Goal: Task Accomplishment & Management: Use online tool/utility

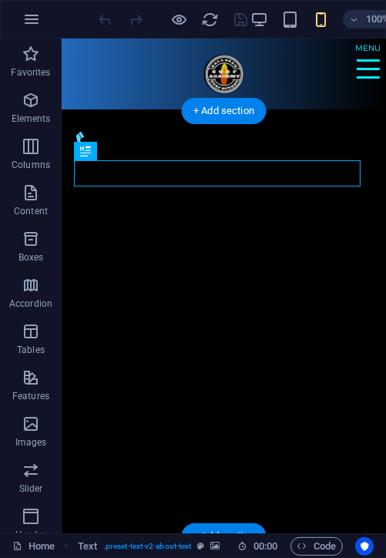
click at [355, 113] on figure at bounding box center [223, 322] width 324 height 425
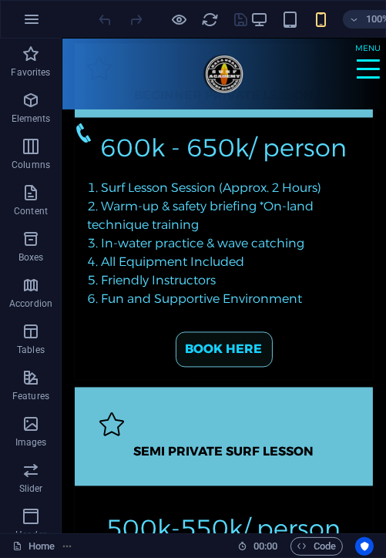
scroll to position [1702, 0]
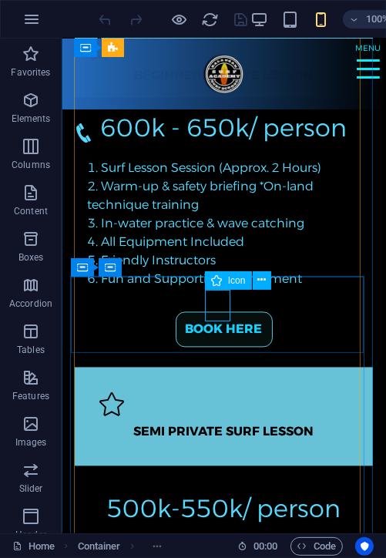
click at [236, 282] on span "Icon" at bounding box center [237, 280] width 18 height 9
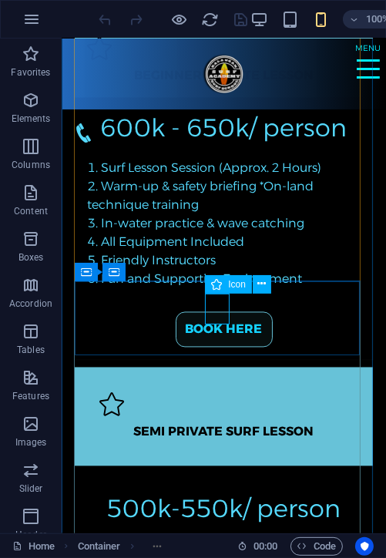
click at [217, 278] on icon at bounding box center [216, 284] width 11 height 18
click at [267, 284] on button at bounding box center [262, 284] width 18 height 18
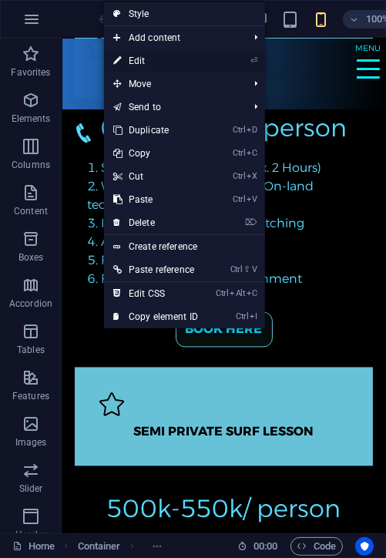
click at [191, 52] on link "⏎ Edit" at bounding box center [155, 60] width 103 height 23
select select "xMidYMid"
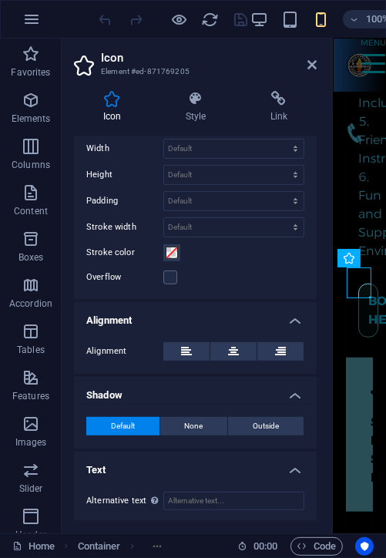
scroll to position [0, 0]
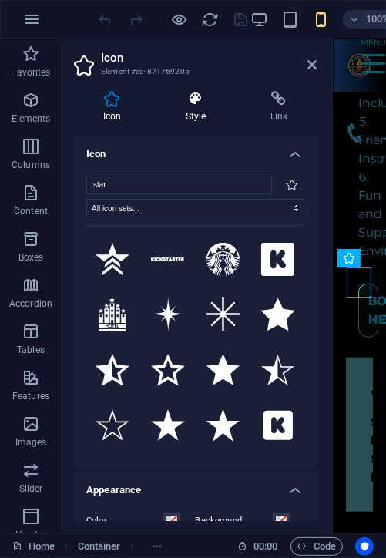
click at [207, 113] on h4 "Style" at bounding box center [198, 107] width 85 height 32
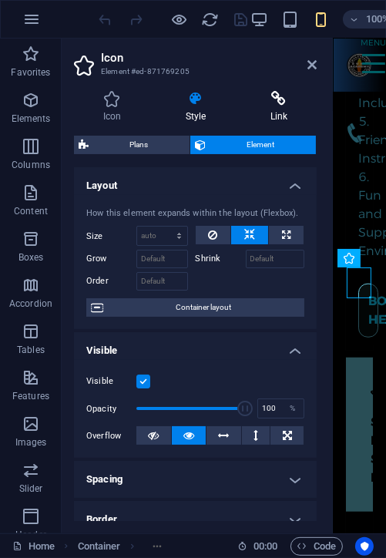
click at [284, 108] on h4 "Link" at bounding box center [279, 107] width 76 height 32
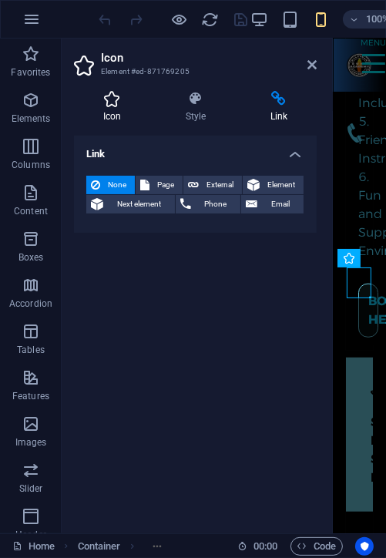
click at [116, 105] on icon at bounding box center [112, 98] width 76 height 15
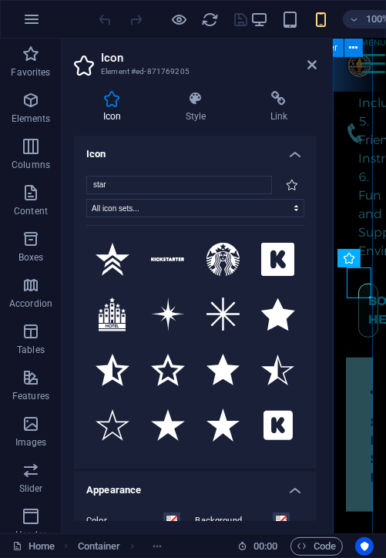
drag, startPoint x: 650, startPoint y: 262, endPoint x: 332, endPoint y: 284, distance: 319.1
drag, startPoint x: 317, startPoint y: 222, endPoint x: 324, endPoint y: 266, distance: 44.5
click at [324, 266] on div "Icon Style Link Icon star All icon sets... IcoFont Ionicons FontAwesome Brands …" at bounding box center [195, 306] width 267 height 455
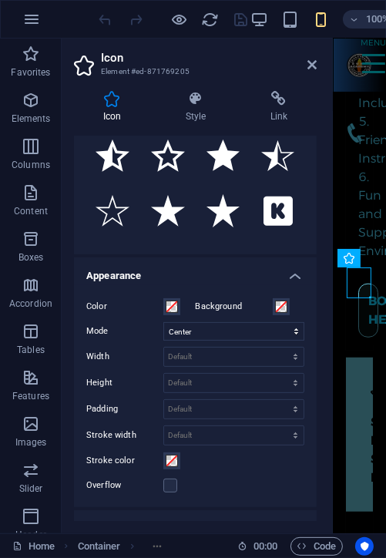
scroll to position [260, 0]
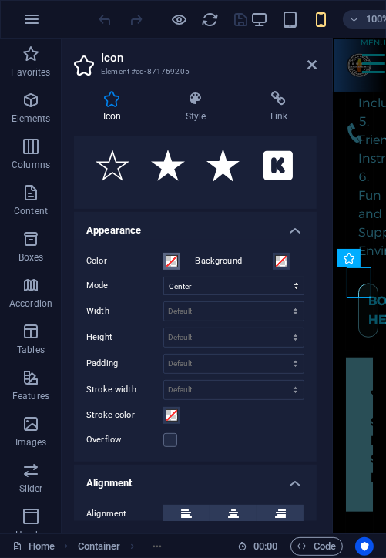
click at [172, 255] on span at bounding box center [172, 261] width 12 height 12
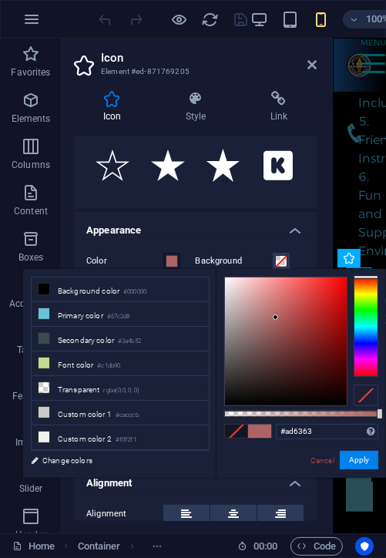
click at [276, 318] on div at bounding box center [286, 341] width 122 height 128
click at [364, 302] on div at bounding box center [366, 327] width 25 height 100
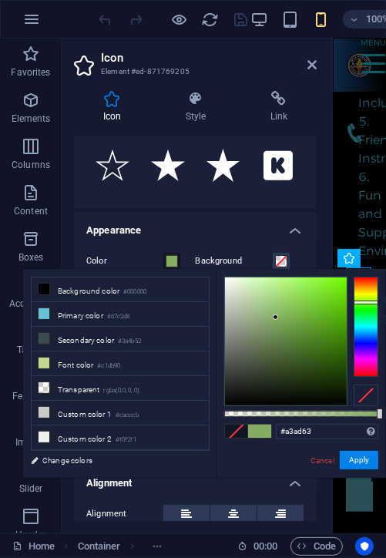
click at [365, 295] on div at bounding box center [366, 327] width 25 height 100
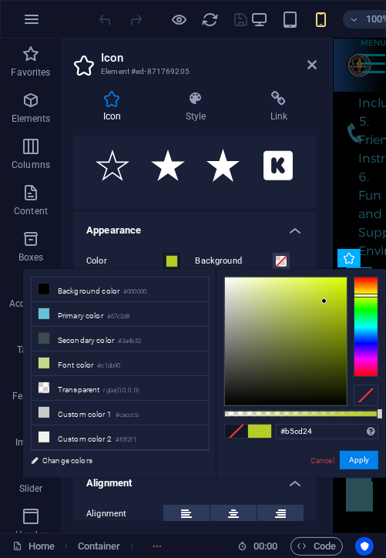
click at [324, 301] on div at bounding box center [286, 341] width 122 height 128
click at [318, 312] on div at bounding box center [286, 341] width 122 height 128
click at [311, 316] on div at bounding box center [286, 341] width 122 height 128
click at [324, 338] on div at bounding box center [286, 341] width 122 height 128
click at [330, 340] on div at bounding box center [286, 341] width 122 height 128
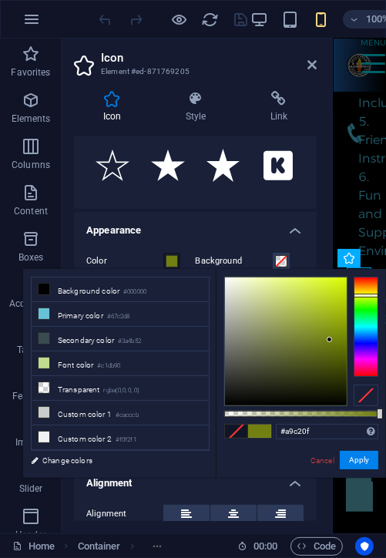
click at [337, 307] on div at bounding box center [286, 341] width 122 height 128
click at [358, 287] on div at bounding box center [366, 327] width 25 height 100
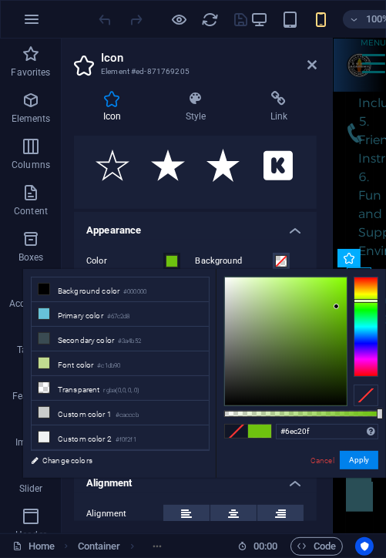
click at [367, 301] on div at bounding box center [366, 327] width 25 height 100
click at [367, 291] on div at bounding box center [366, 327] width 25 height 100
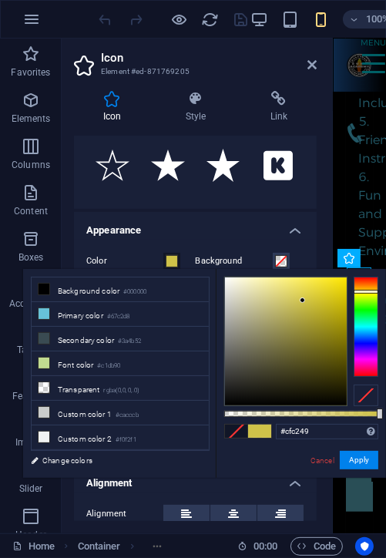
click at [303, 301] on div at bounding box center [286, 341] width 122 height 128
click at [303, 301] on div at bounding box center [302, 299] width 5 height 5
type input "#ded14f"
click at [303, 293] on div at bounding box center [286, 341] width 122 height 128
click at [219, 225] on h4 "Appearance" at bounding box center [195, 226] width 243 height 28
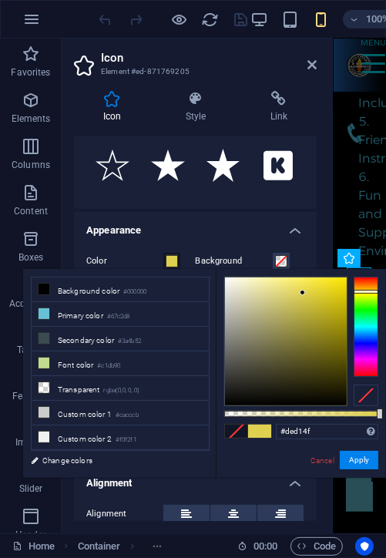
scroll to position [210, 0]
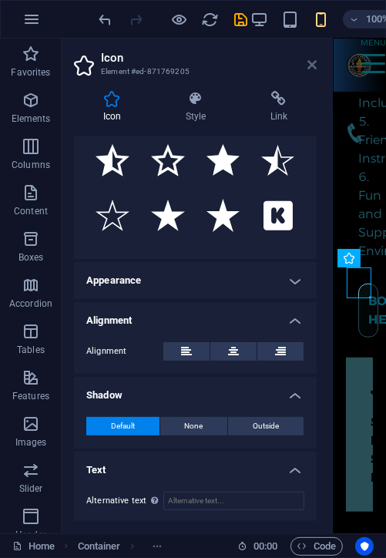
click at [309, 62] on icon at bounding box center [312, 65] width 9 height 12
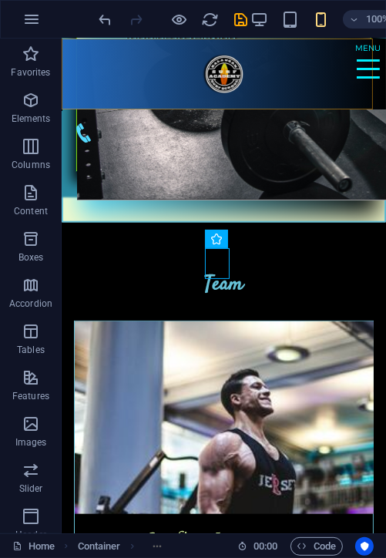
scroll to position [1747, 0]
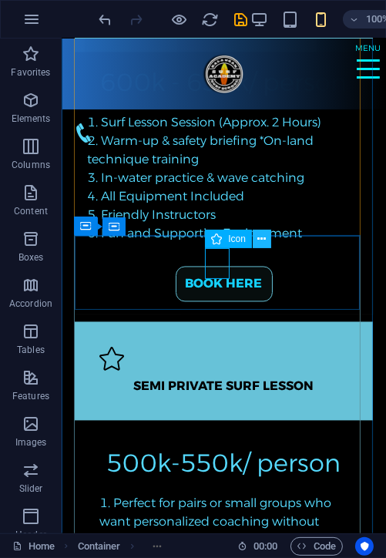
click at [264, 236] on icon at bounding box center [261, 239] width 8 height 16
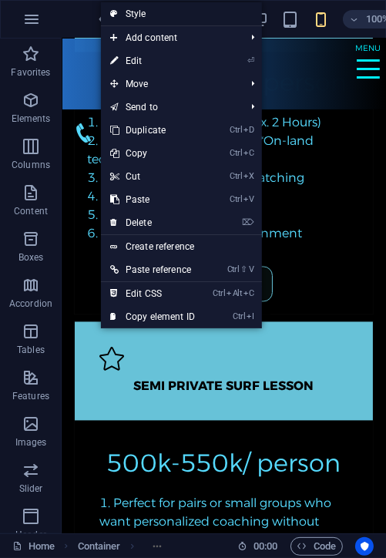
click at [143, 16] on link "Style" at bounding box center [181, 13] width 161 height 23
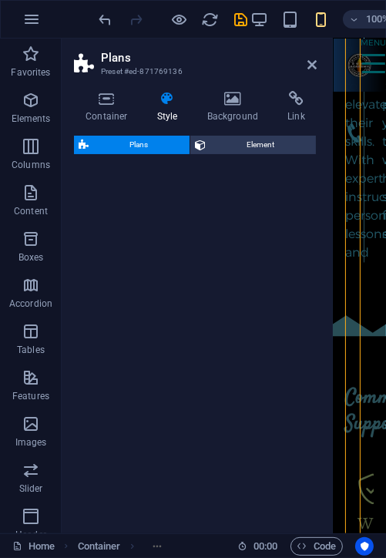
select select "rem"
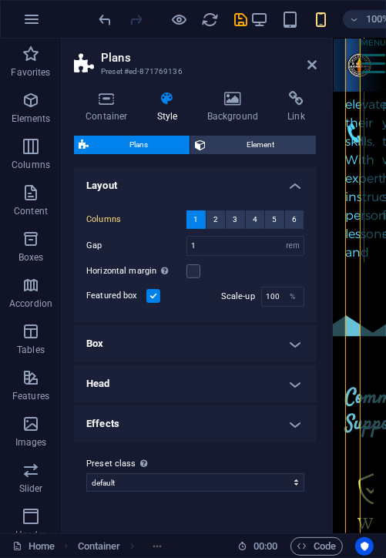
scroll to position [4109, 0]
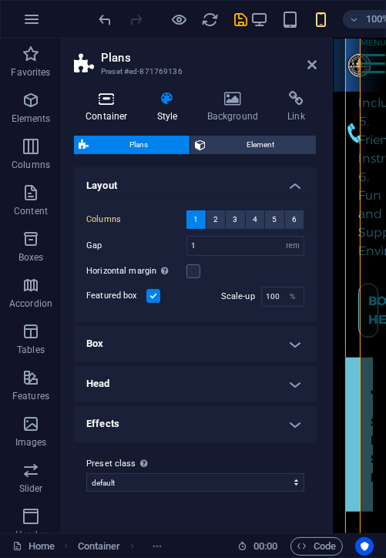
click at [106, 105] on icon at bounding box center [107, 98] width 66 height 15
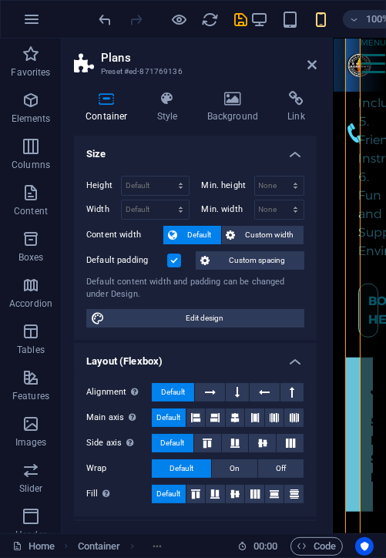
click at [183, 123] on div "Container Style Background Link Size Height Default px rem % vh vw Min. height …" at bounding box center [195, 306] width 243 height 430
click at [179, 114] on h4 "Style" at bounding box center [171, 107] width 50 height 32
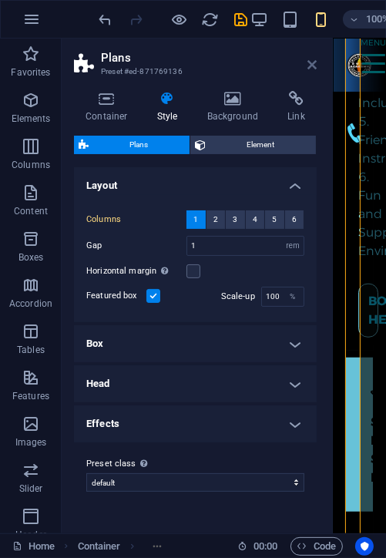
click at [314, 62] on icon at bounding box center [312, 65] width 9 height 12
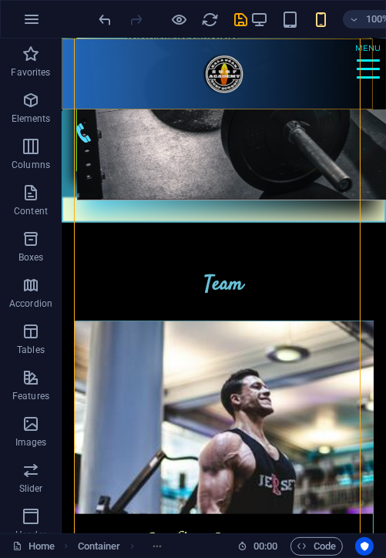
scroll to position [1747, 0]
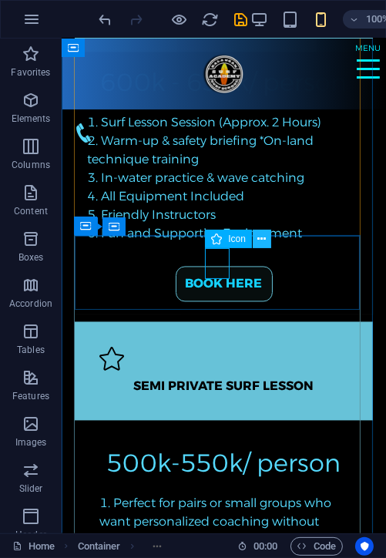
click at [255, 234] on button at bounding box center [262, 239] width 18 height 18
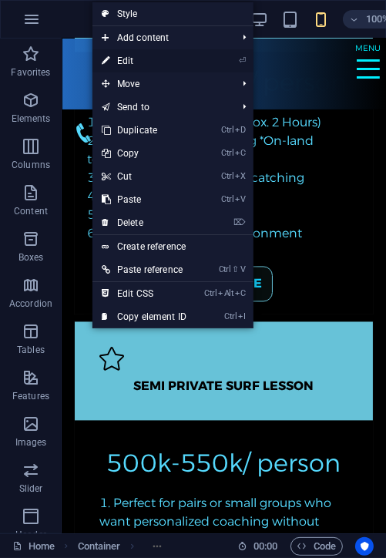
click at [119, 52] on link "⏎ Edit" at bounding box center [143, 60] width 103 height 23
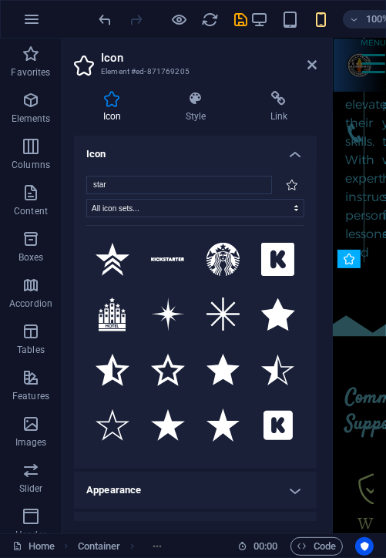
scroll to position [4109, 0]
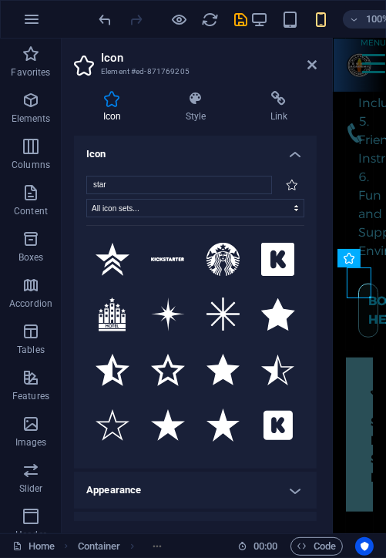
drag, startPoint x: 311, startPoint y: 239, endPoint x: 317, endPoint y: 267, distance: 28.3
click at [317, 267] on div "Icon Style Link Icon star All icon sets... IcoFont Ionicons FontAwesome Brands …" at bounding box center [195, 306] width 267 height 455
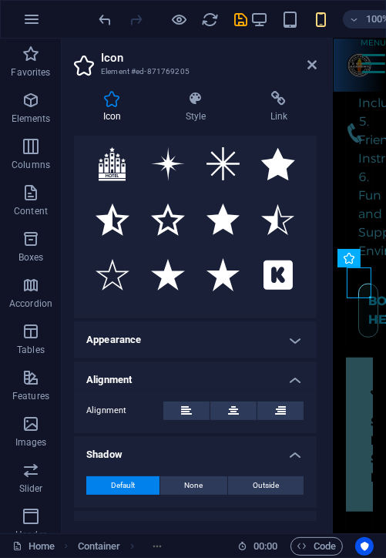
scroll to position [97, 0]
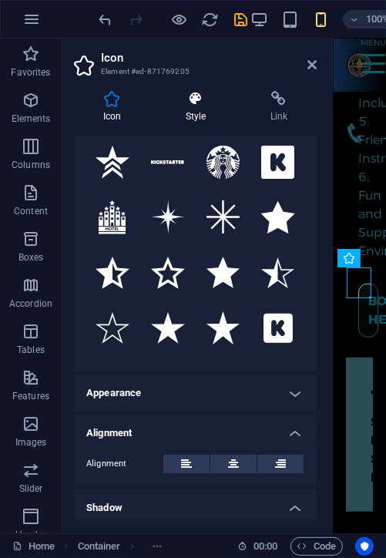
click at [183, 97] on icon at bounding box center [195, 98] width 79 height 15
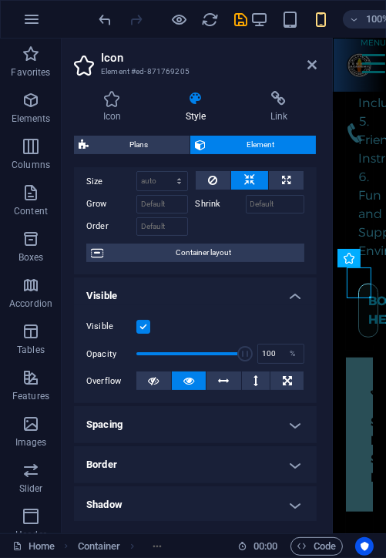
scroll to position [0, 0]
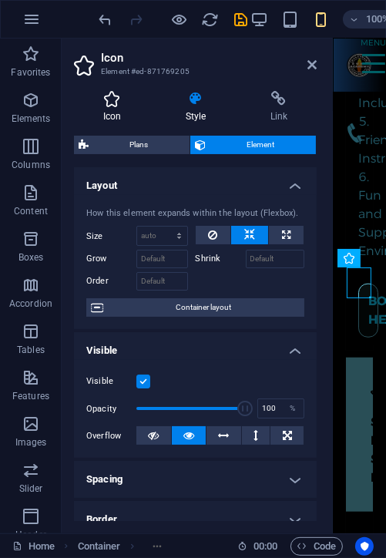
click at [88, 112] on h4 "Icon" at bounding box center [115, 107] width 82 height 32
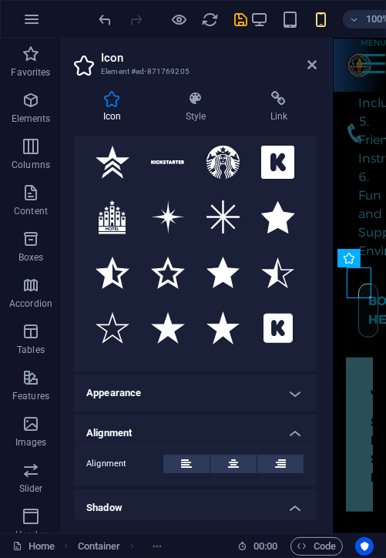
scroll to position [210, 0]
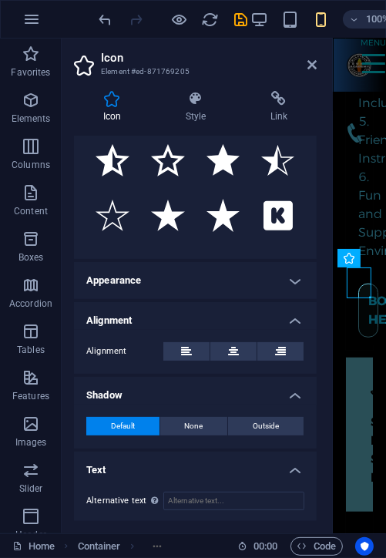
click at [163, 405] on div "Default None Outside Color X offset 0 px rem vh vw Y offset 0 px rem vh vw Blur…" at bounding box center [195, 427] width 243 height 44
click at [125, 311] on h4 "Alignment" at bounding box center [195, 316] width 243 height 28
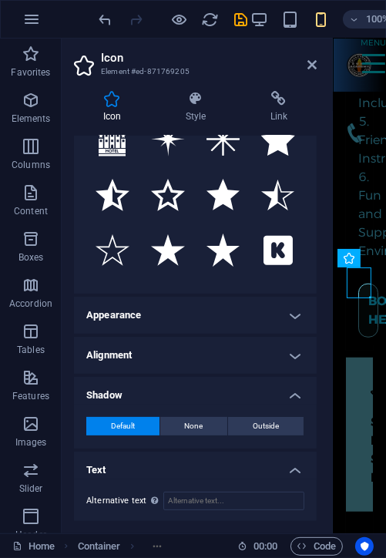
click at [136, 317] on h4 "Appearance" at bounding box center [195, 315] width 243 height 37
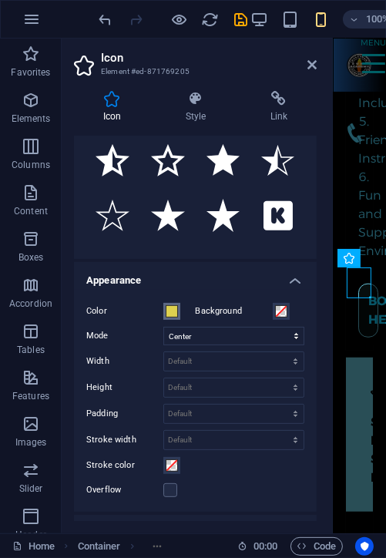
click at [168, 314] on span at bounding box center [172, 311] width 12 height 12
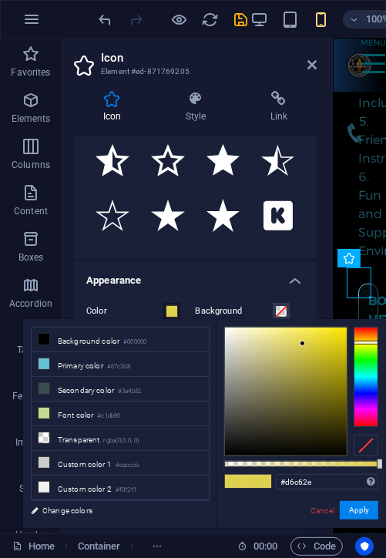
click at [320, 348] on div at bounding box center [286, 392] width 122 height 128
click at [324, 339] on div at bounding box center [286, 392] width 122 height 128
click at [326, 332] on div at bounding box center [286, 392] width 122 height 128
click at [318, 345] on div at bounding box center [286, 392] width 122 height 128
click at [322, 341] on div at bounding box center [286, 392] width 122 height 128
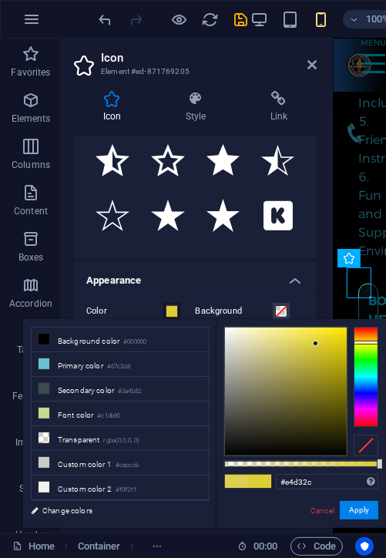
type input "#ddce36"
click at [316, 344] on div at bounding box center [286, 392] width 122 height 128
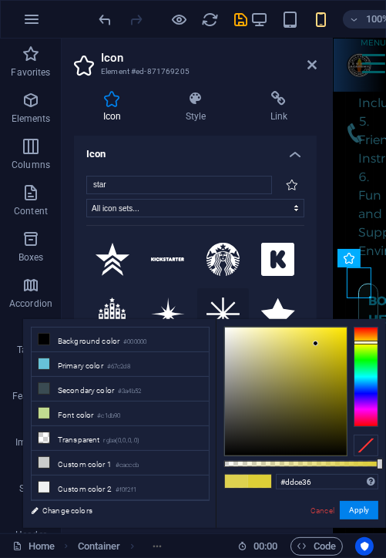
scroll to position [657, 0]
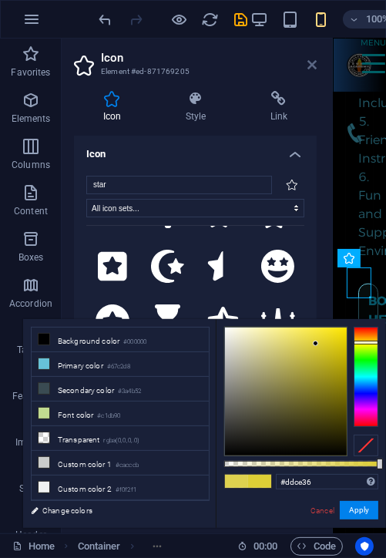
click at [308, 59] on icon at bounding box center [312, 65] width 9 height 12
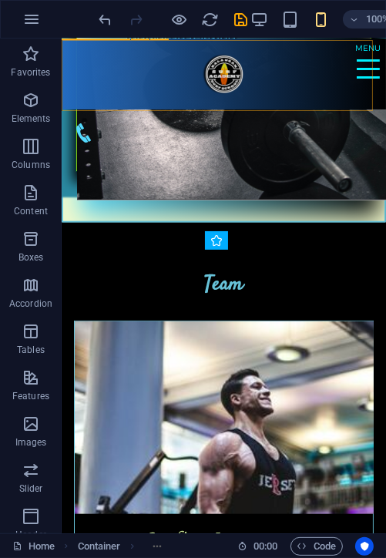
scroll to position [1747, 0]
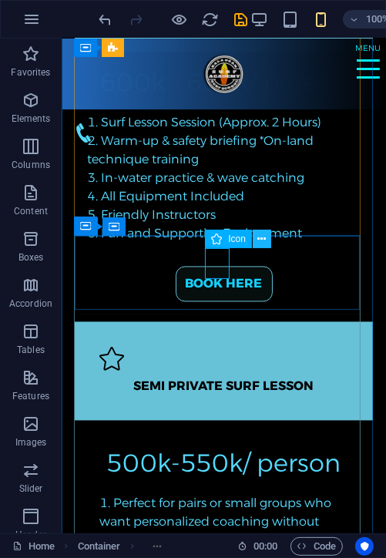
click at [264, 234] on icon at bounding box center [261, 239] width 8 height 16
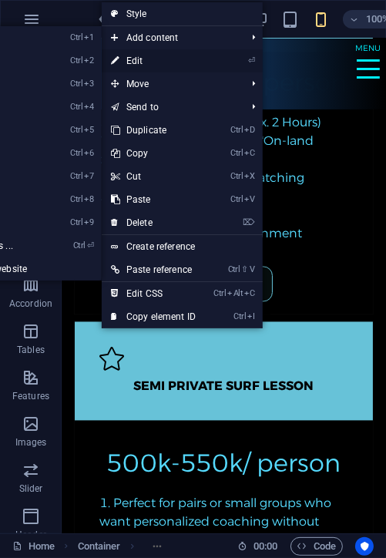
click at [158, 55] on link "⏎ Edit" at bounding box center [153, 60] width 103 height 23
select select "xMidYMid"
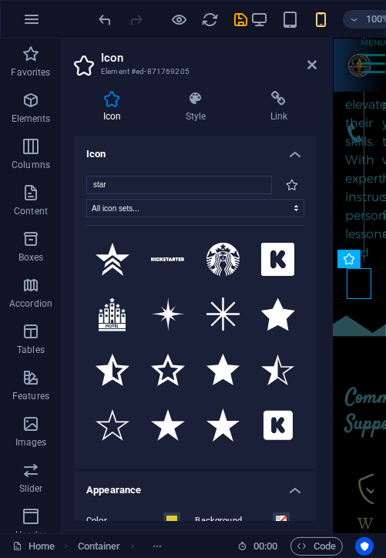
scroll to position [4109, 0]
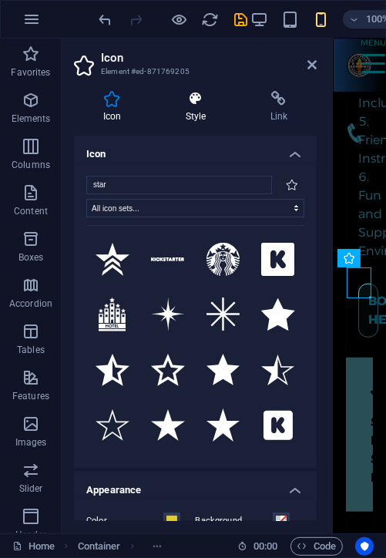
click at [185, 103] on icon at bounding box center [195, 98] width 79 height 15
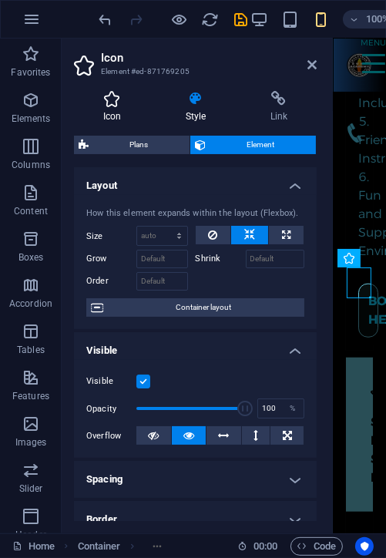
click at [127, 103] on icon at bounding box center [112, 98] width 76 height 15
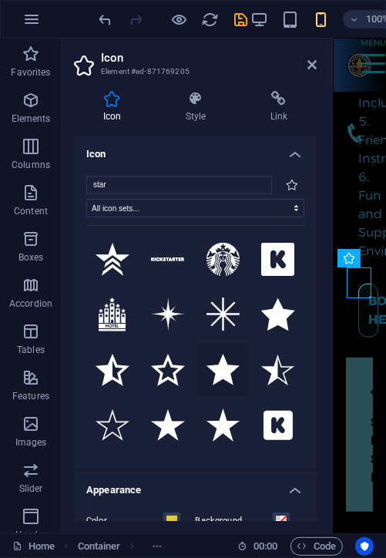
click at [230, 367] on icon at bounding box center [224, 370] width 34 height 32
click at [291, 368] on button at bounding box center [278, 370] width 52 height 52
click at [316, 65] on icon at bounding box center [312, 65] width 9 height 12
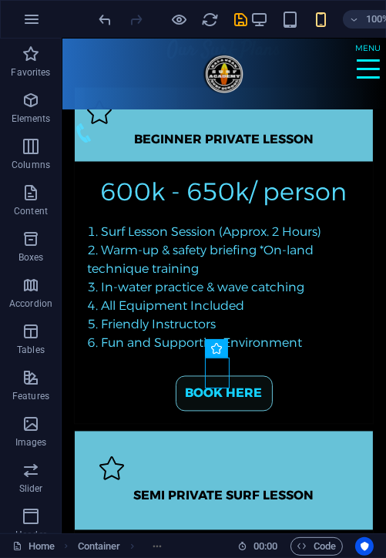
scroll to position [1008, 0]
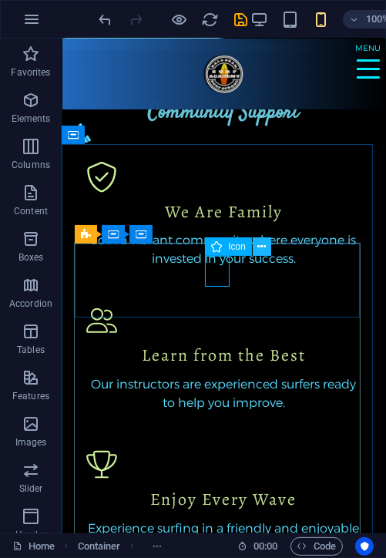
click at [260, 247] on icon at bounding box center [261, 247] width 8 height 16
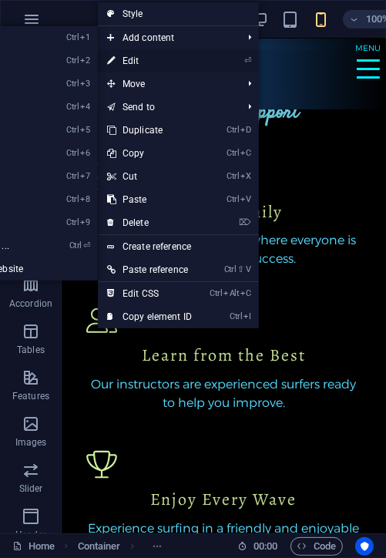
click at [134, 52] on link "⏎ Edit" at bounding box center [149, 60] width 103 height 23
select select "xMidYMid"
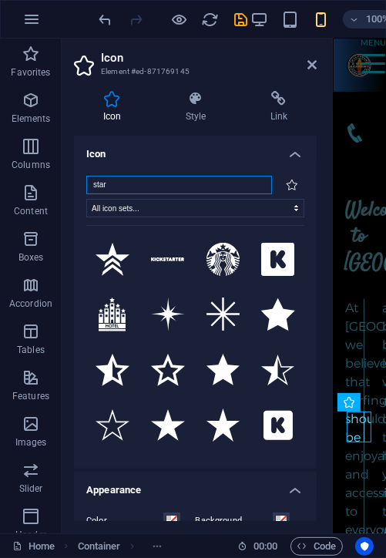
scroll to position [2048, 0]
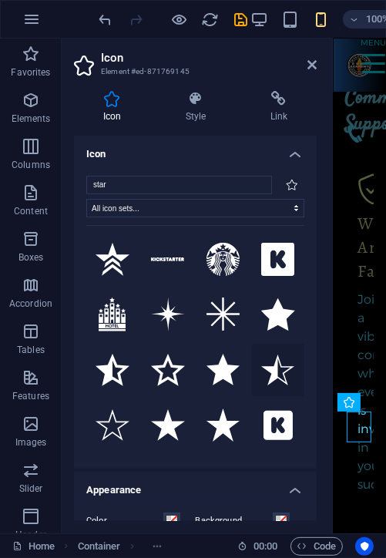
click at [271, 372] on icon at bounding box center [278, 371] width 34 height 32
click at [191, 103] on icon at bounding box center [195, 98] width 79 height 15
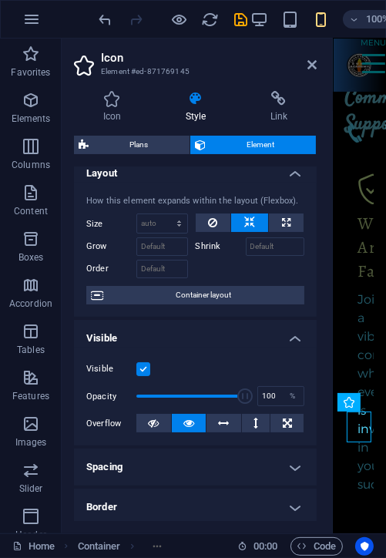
scroll to position [0, 0]
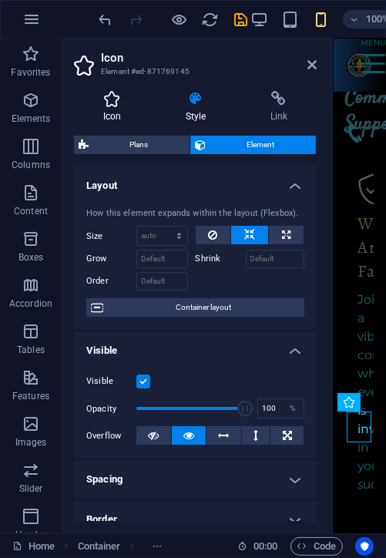
click at [126, 109] on h4 "Icon" at bounding box center [115, 107] width 82 height 32
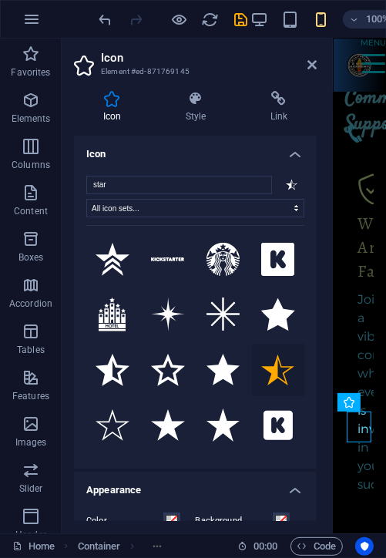
drag, startPoint x: 318, startPoint y: 308, endPoint x: 318, endPoint y: 335, distance: 27.0
click at [318, 335] on div "Icon Style Link Icon star All icon sets... IcoFont Ionicons FontAwesome Brands …" at bounding box center [195, 306] width 267 height 455
drag, startPoint x: 317, startPoint y: 304, endPoint x: 317, endPoint y: 336, distance: 31.6
click at [317, 336] on div "Icon Style Link Icon star All icon sets... IcoFont Ionicons FontAwesome Brands …" at bounding box center [195, 306] width 267 height 455
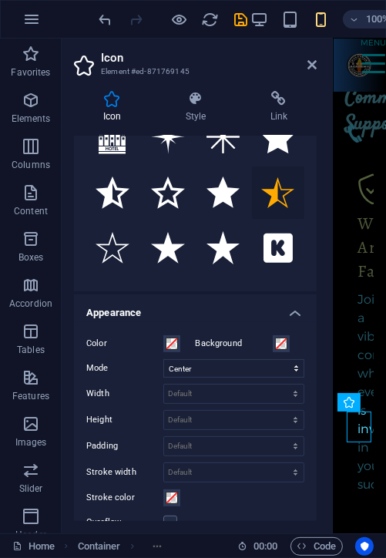
scroll to position [237, 0]
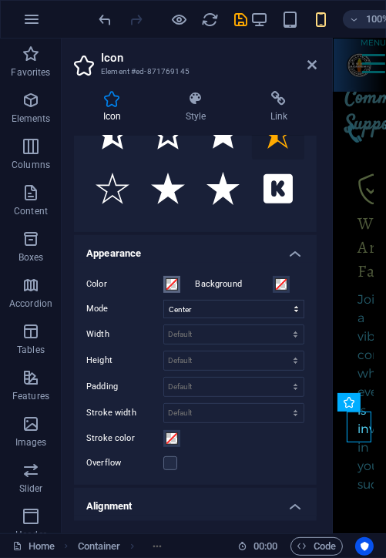
click at [174, 285] on span at bounding box center [172, 284] width 12 height 12
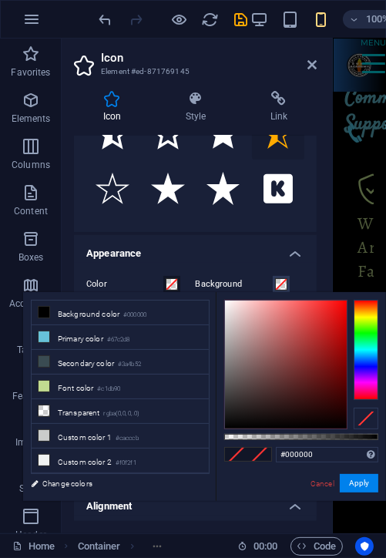
click at [375, 318] on div at bounding box center [366, 350] width 25 height 100
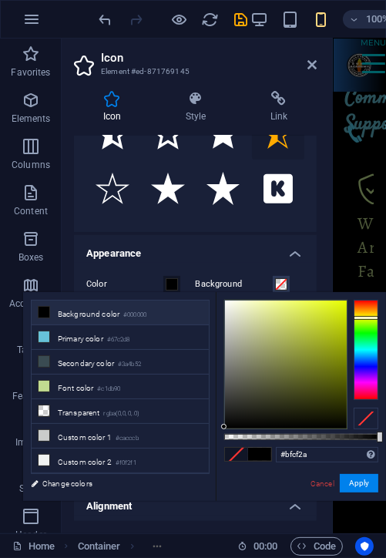
click at [321, 324] on div at bounding box center [286, 365] width 122 height 128
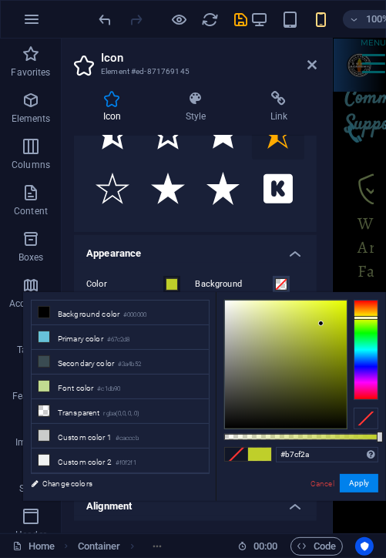
click at [361, 318] on div at bounding box center [366, 318] width 25 height 4
click at [361, 318] on div at bounding box center [366, 319] width 25 height 4
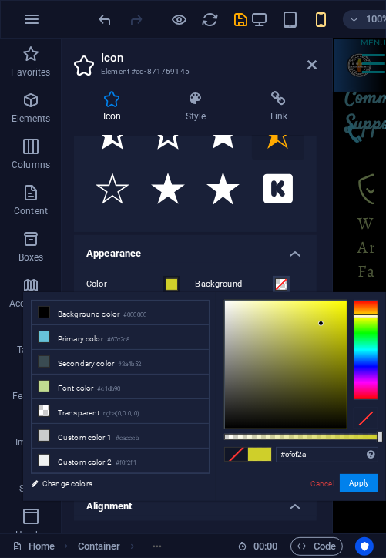
click at [370, 316] on div at bounding box center [366, 350] width 25 height 100
type input "#eaea28"
click at [325, 310] on div at bounding box center [286, 365] width 122 height 128
click at [349, 476] on button "Apply" at bounding box center [359, 483] width 39 height 18
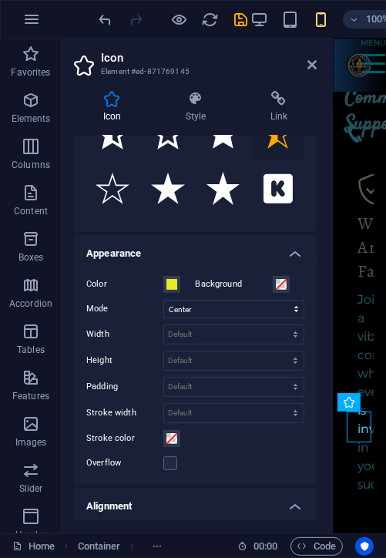
click at [311, 72] on header "Icon Element #ed-871769145" at bounding box center [195, 59] width 243 height 40
click at [312, 67] on icon at bounding box center [312, 65] width 9 height 12
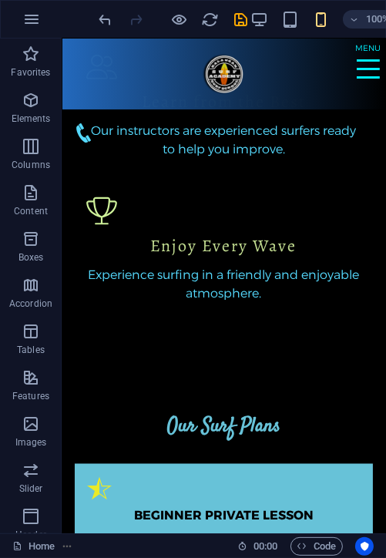
scroll to position [1219, 0]
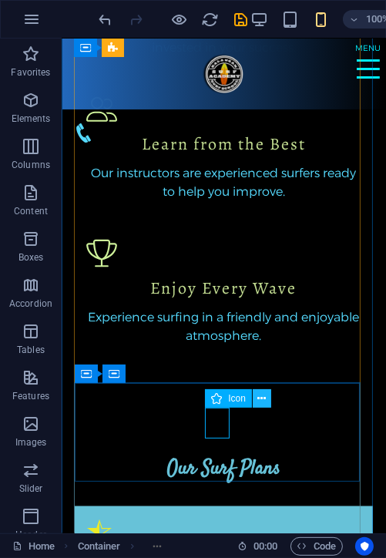
click at [264, 391] on icon at bounding box center [261, 399] width 8 height 16
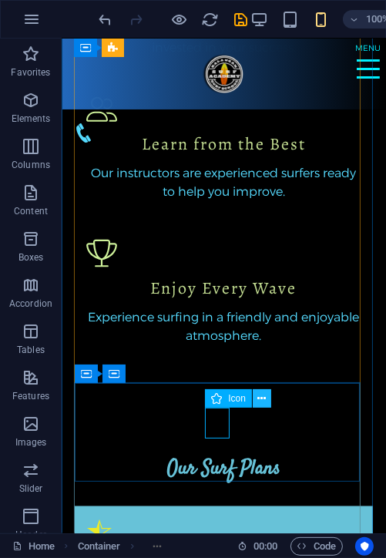
click at [255, 399] on button at bounding box center [262, 398] width 18 height 18
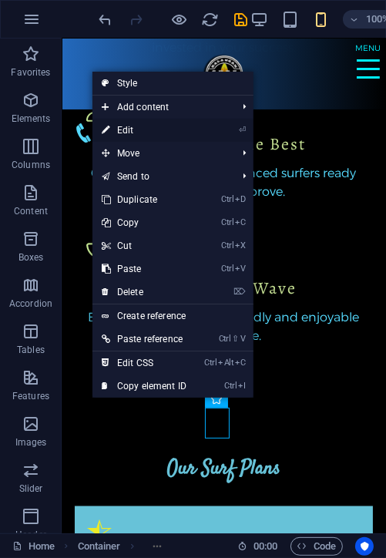
click at [171, 131] on link "⏎ Edit" at bounding box center [143, 130] width 103 height 23
select select "xMidYMid"
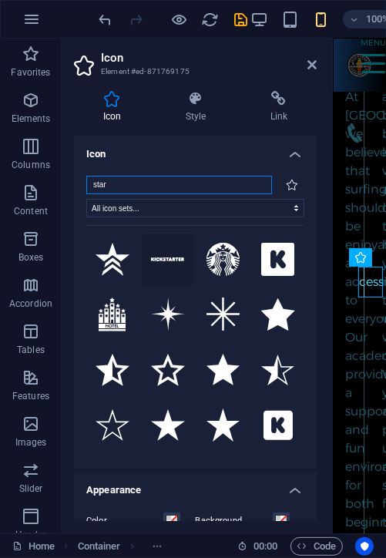
scroll to position [3258, 0]
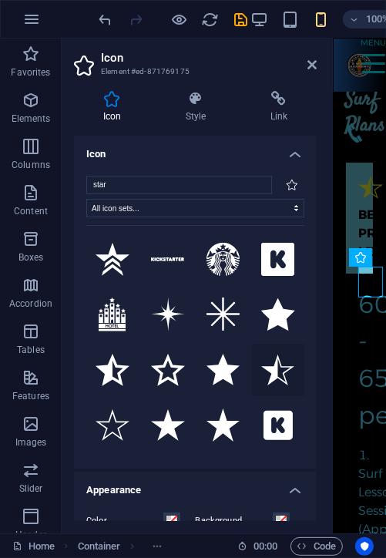
click at [266, 363] on icon at bounding box center [278, 371] width 34 height 32
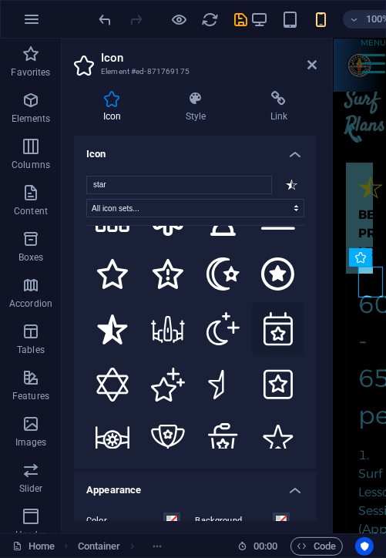
scroll to position [3454, 0]
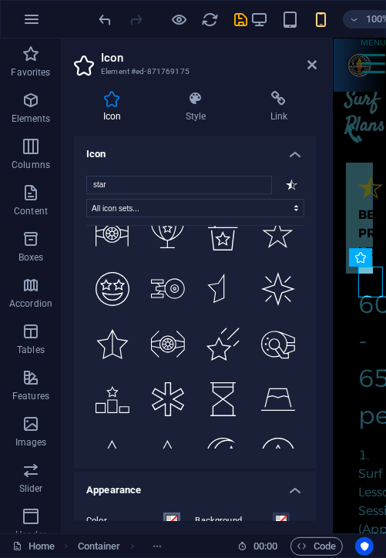
click at [176, 518] on span at bounding box center [172, 521] width 12 height 12
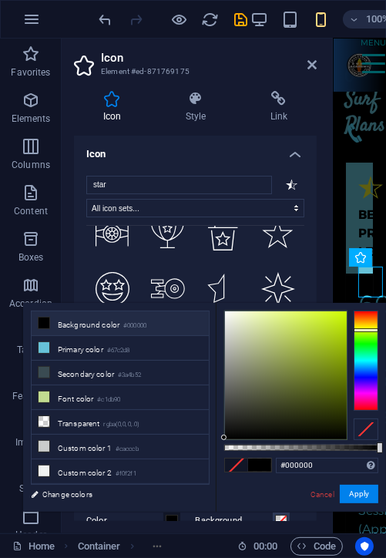
click at [367, 330] on div at bounding box center [366, 361] width 25 height 100
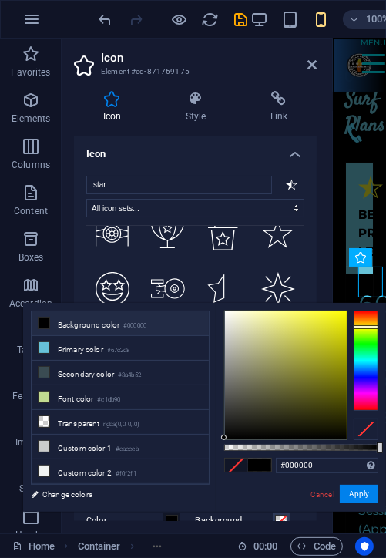
click at [373, 327] on div at bounding box center [366, 361] width 25 height 100
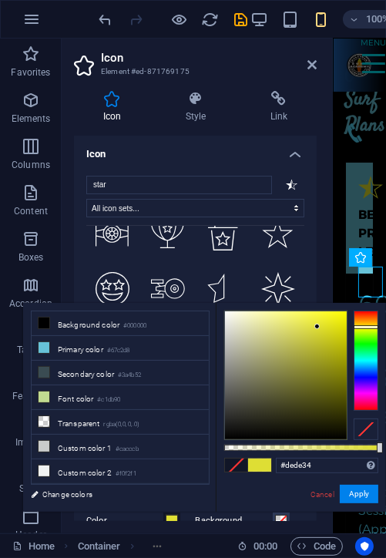
click at [318, 327] on div at bounding box center [286, 375] width 122 height 128
type input "#f1f024"
click at [328, 318] on div at bounding box center [286, 375] width 122 height 128
click at [357, 483] on div "#f1f024 Supported formats #0852ed rgb(8, 82, 237) rgba(8, 82, 237, 90%) hsv(221…" at bounding box center [301, 519] width 170 height 432
click at [361, 493] on button "Apply" at bounding box center [359, 494] width 39 height 18
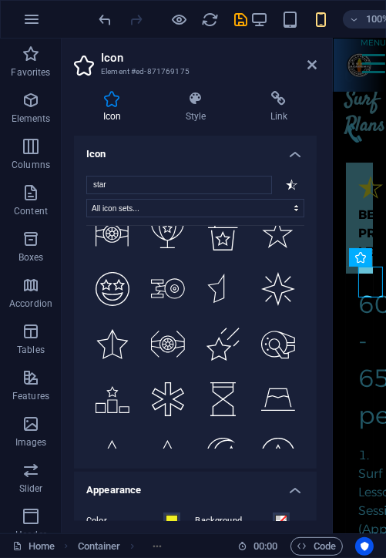
click at [317, 62] on aside "Icon Element #ed-871769175 Icon Style Link Icon star All icon sets... IcoFont I…" at bounding box center [197, 286] width 271 height 495
click at [313, 65] on icon at bounding box center [312, 65] width 9 height 12
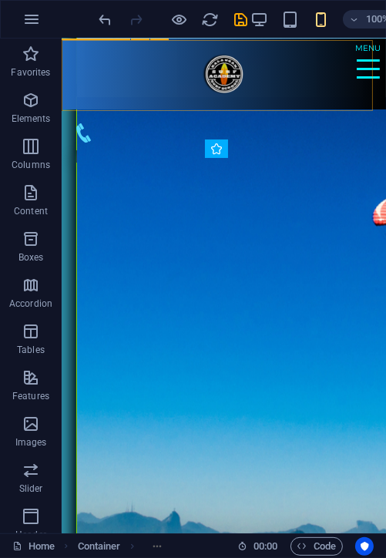
scroll to position [1470, 0]
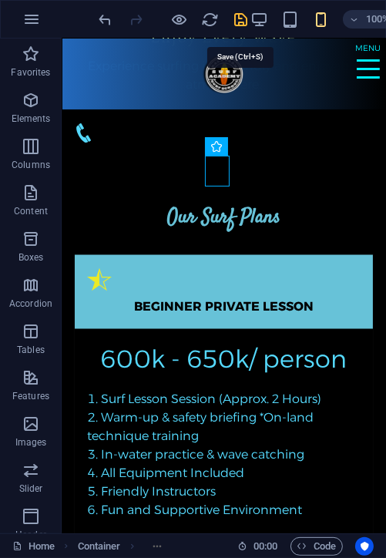
click at [244, 22] on icon "save" at bounding box center [242, 20] width 18 height 18
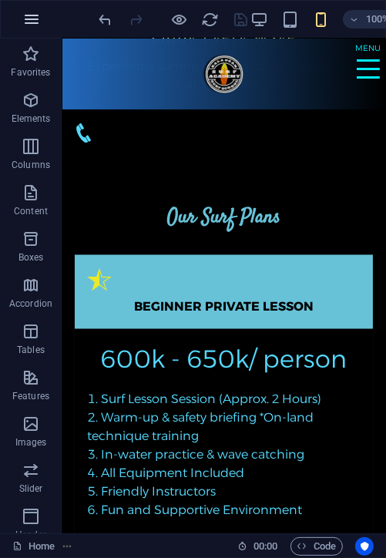
click at [32, 21] on icon "button" at bounding box center [31, 19] width 18 height 18
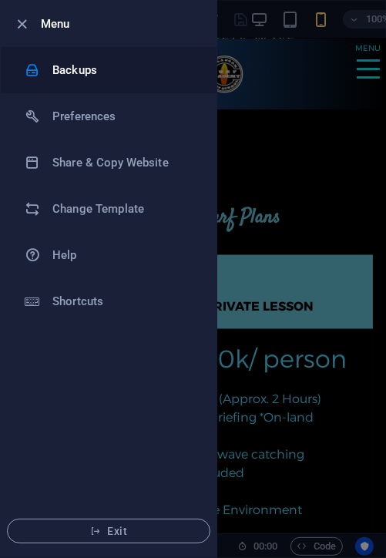
click at [54, 71] on h6 "Backups" at bounding box center [123, 70] width 143 height 18
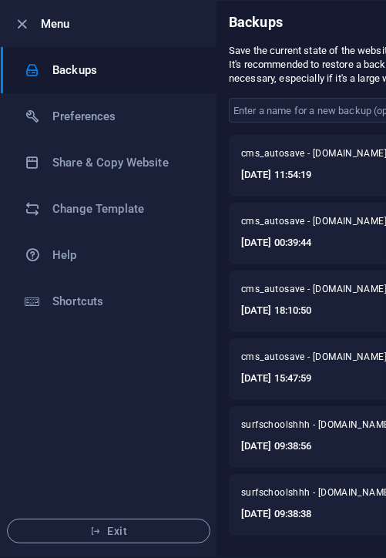
click at [129, 348] on ul "Menu Backups Preferences Share & Copy Website Change Template Help Shortcuts Ex…" at bounding box center [109, 279] width 216 height 556
